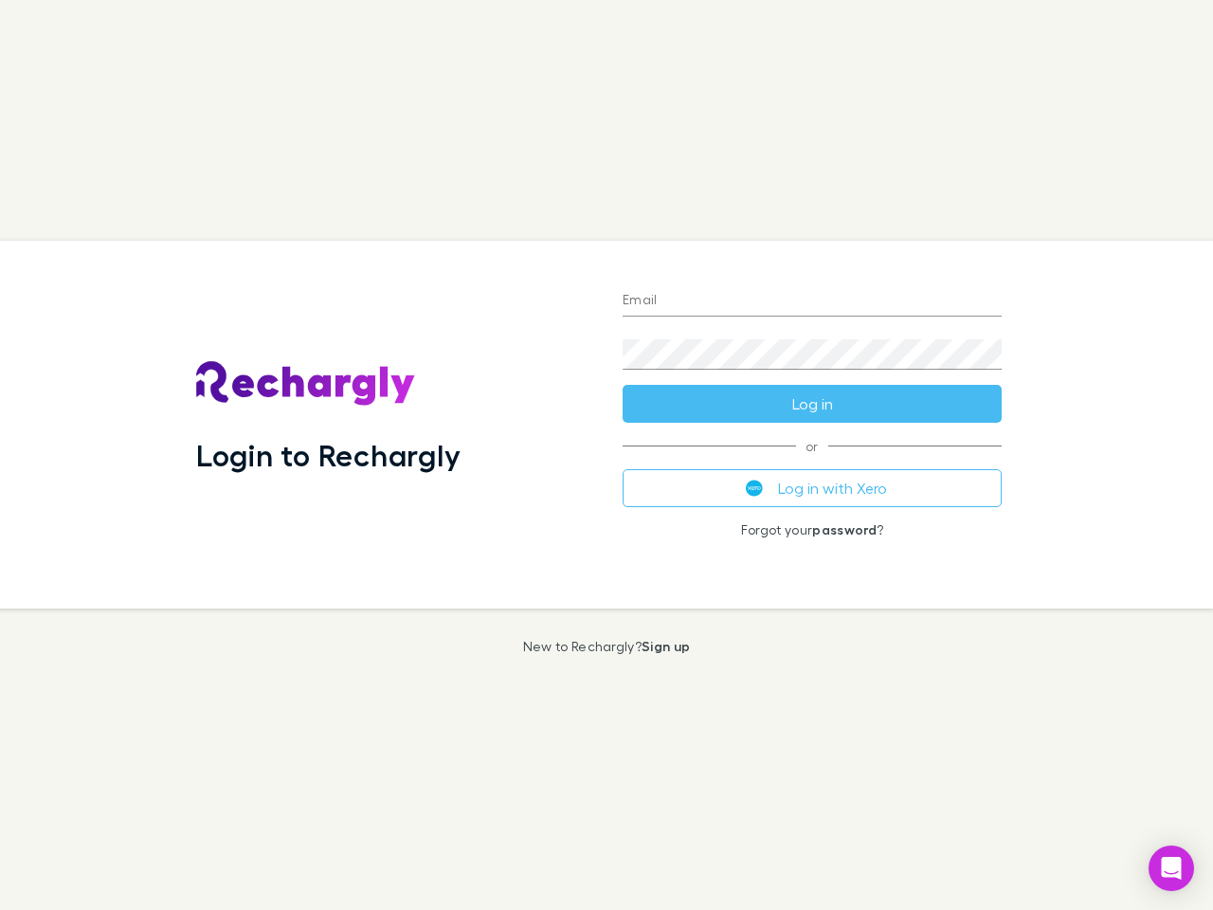
click at [607, 455] on div "Login to Rechargly" at bounding box center [394, 425] width 427 height 368
click at [812, 301] on input "Email" at bounding box center [812, 301] width 379 height 30
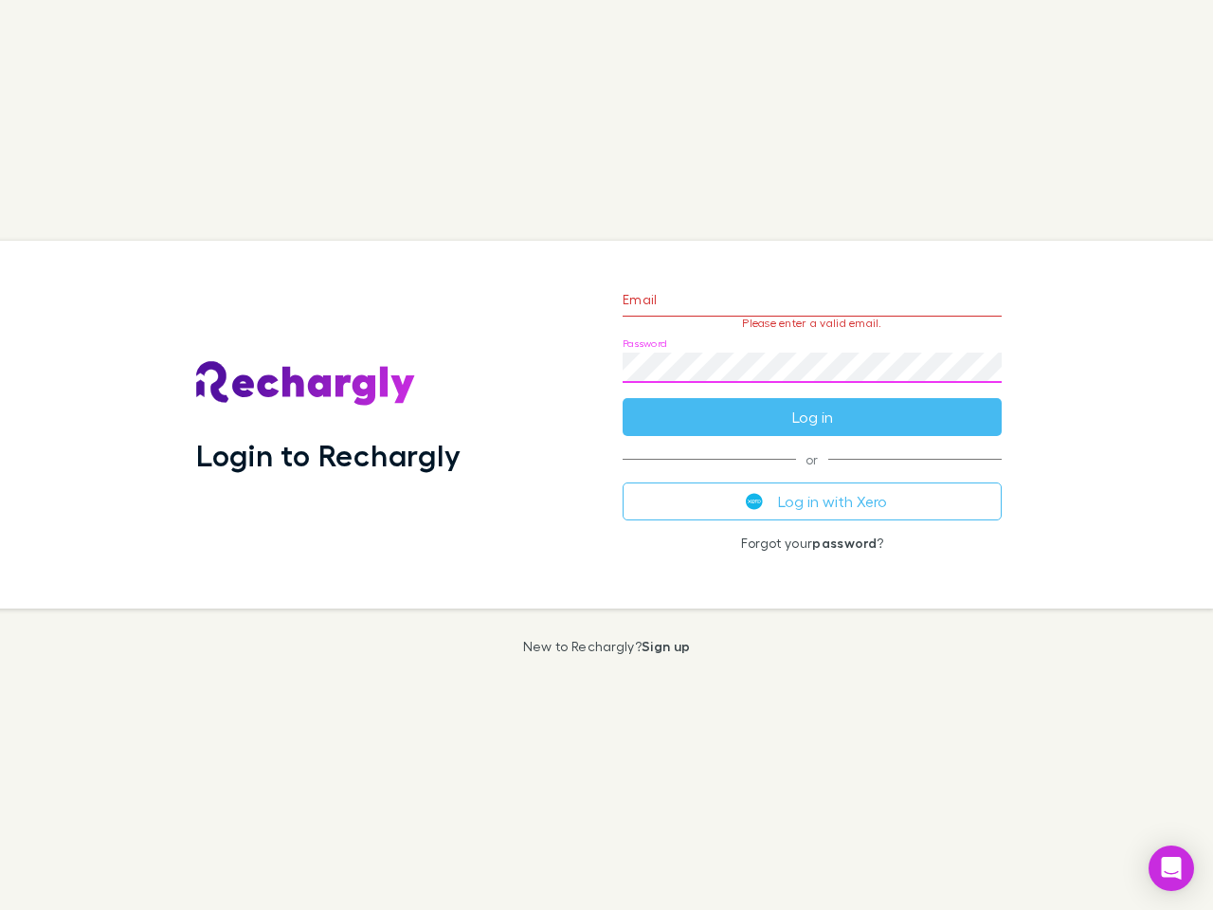
click at [812, 404] on form "Email Please enter a valid email. Password Log in" at bounding box center [812, 353] width 379 height 165
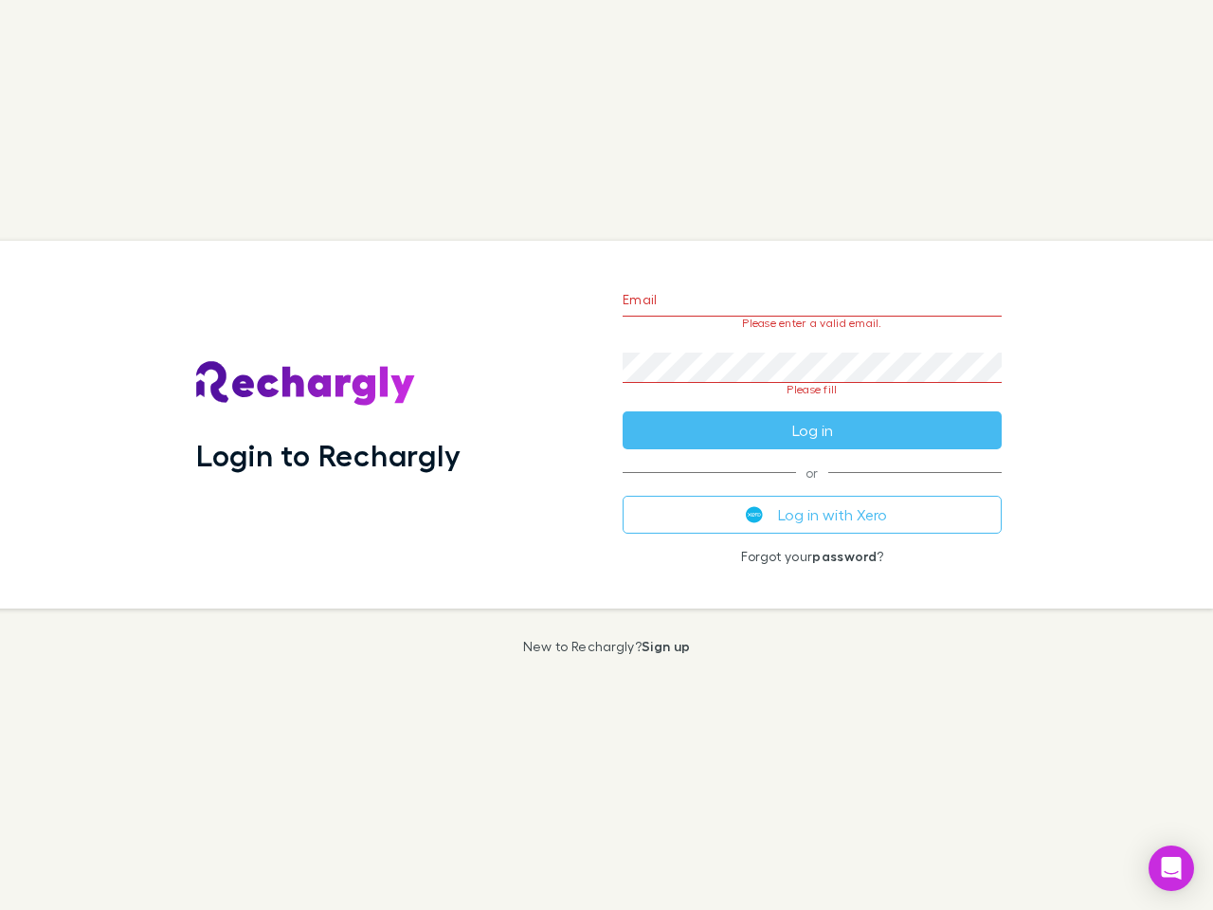
click at [812, 488] on div "Email Please enter a valid email. Password Please fill Log in or Log in with Xe…" at bounding box center [812, 425] width 409 height 368
click at [1171, 868] on icon "Open Intercom Messenger" at bounding box center [1172, 868] width 20 height 23
